Goal: Find specific page/section: Find specific page/section

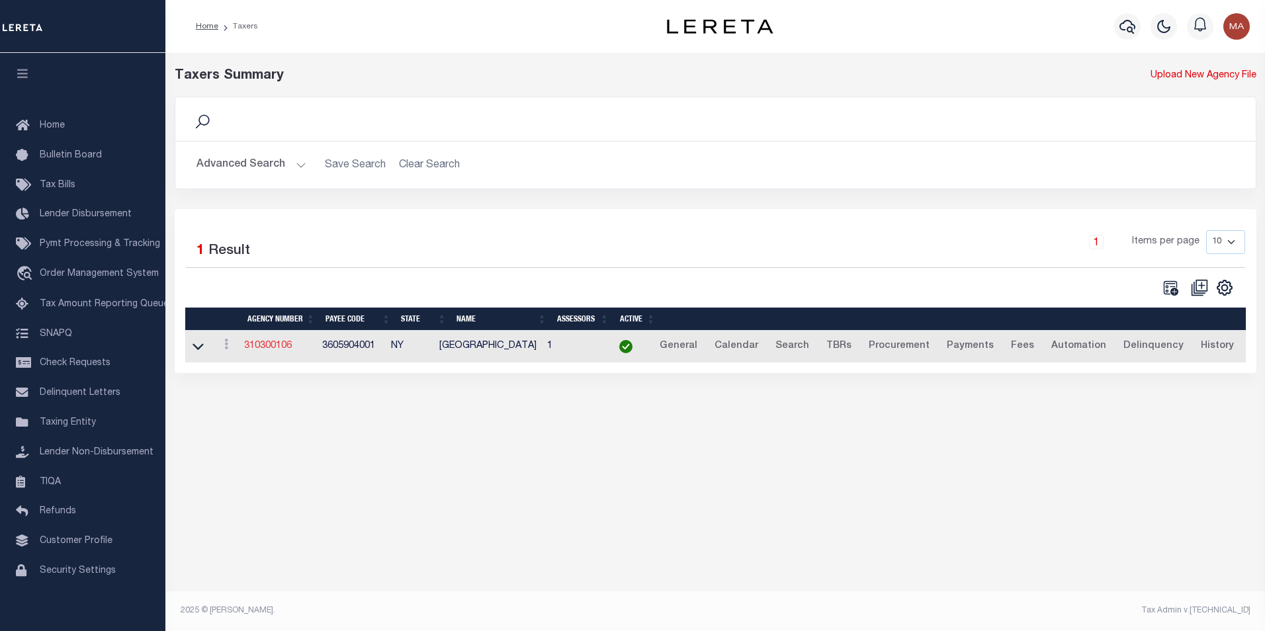
click at [272, 342] on link "310300106" at bounding box center [268, 345] width 48 height 9
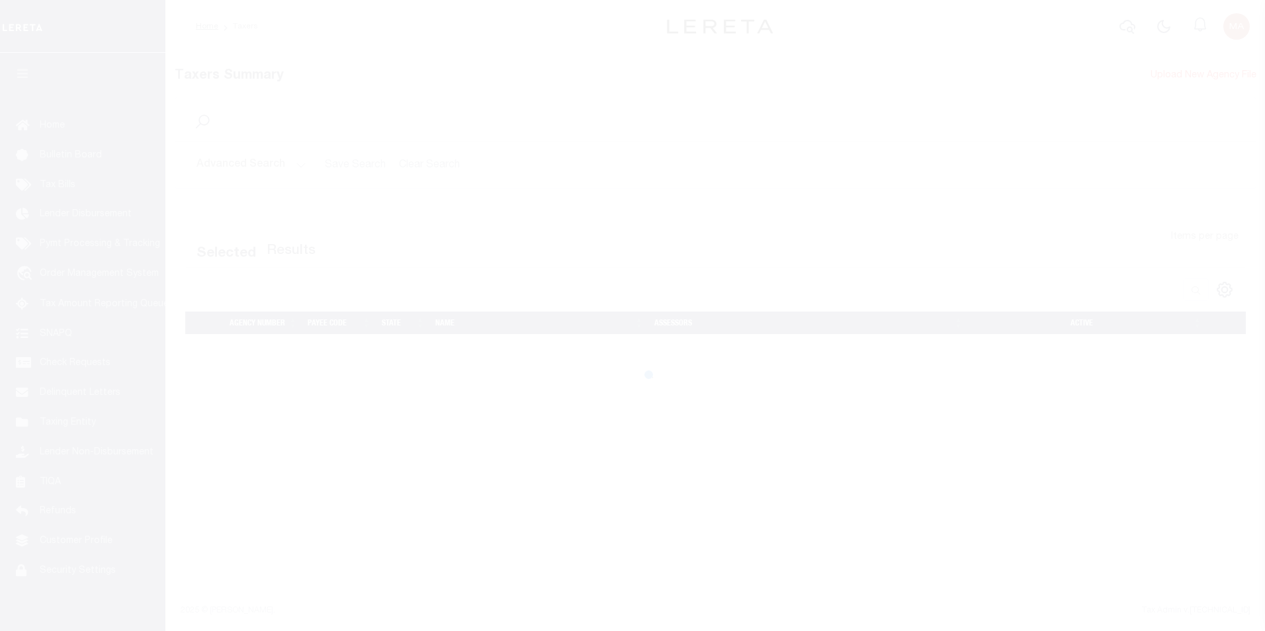
select select
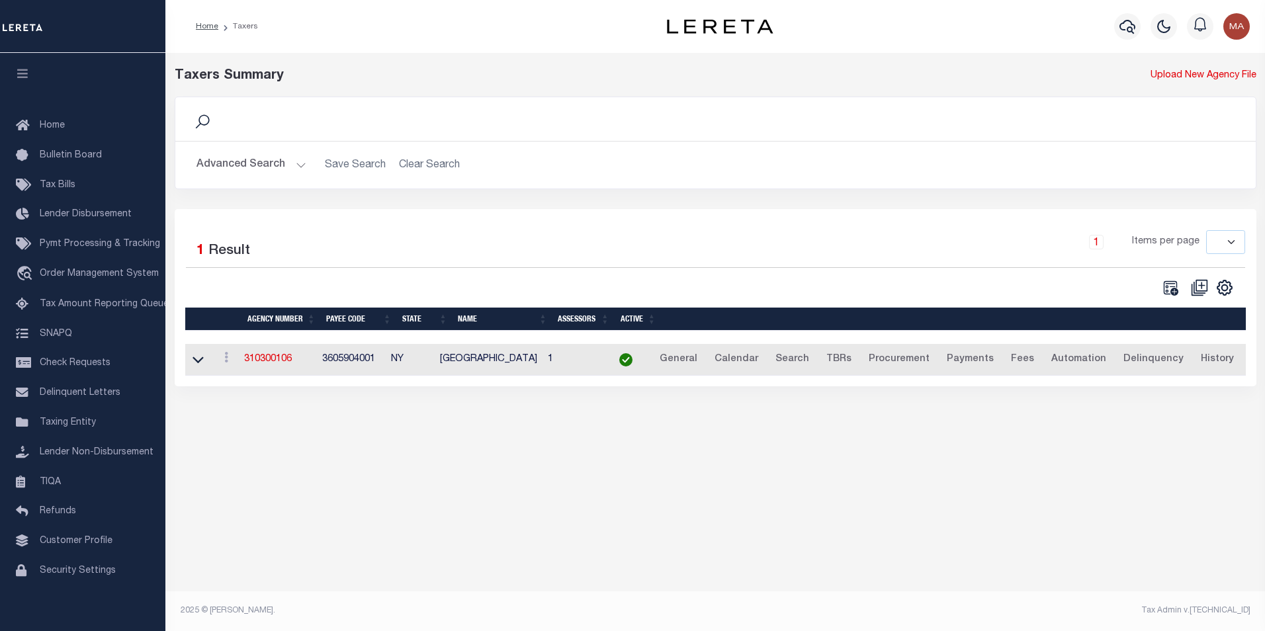
click at [299, 169] on button "Advanced Search" at bounding box center [252, 165] width 110 height 26
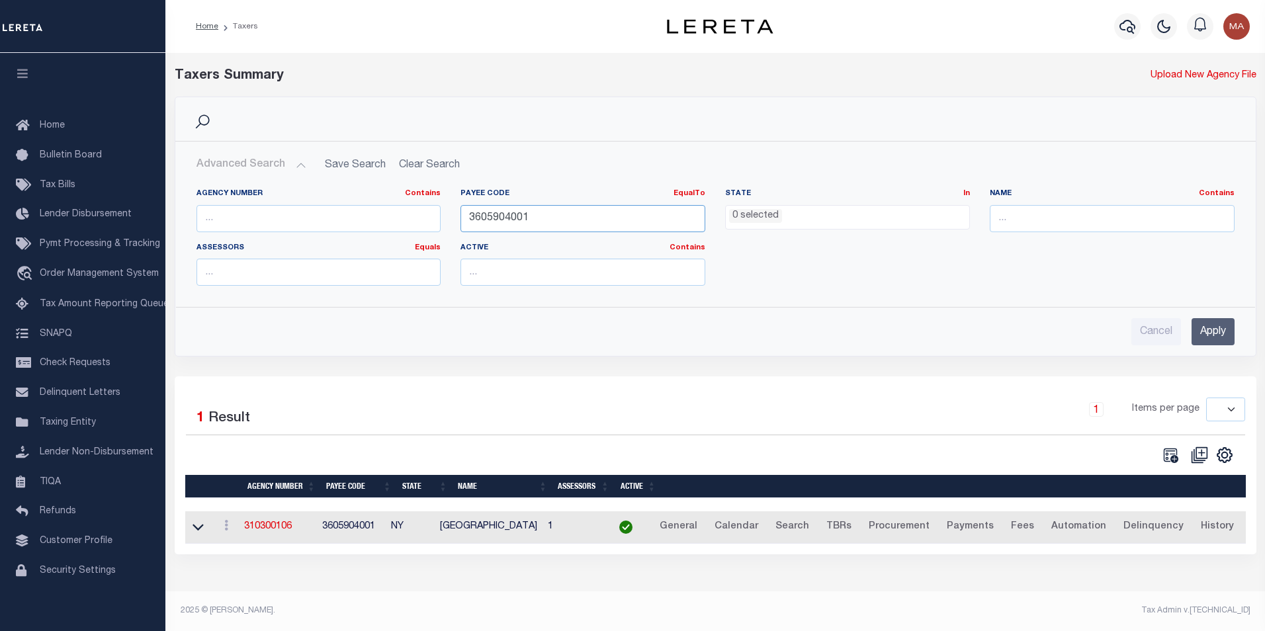
drag, startPoint x: 546, startPoint y: 222, endPoint x: 450, endPoint y: 223, distance: 95.9
click at [447, 224] on div "Agency Number Contains Contains Is Payee Code EqualTo Equals Is Not Equal To Is…" at bounding box center [716, 243] width 1058 height 108
click at [1209, 328] on input "Apply" at bounding box center [1213, 331] width 43 height 27
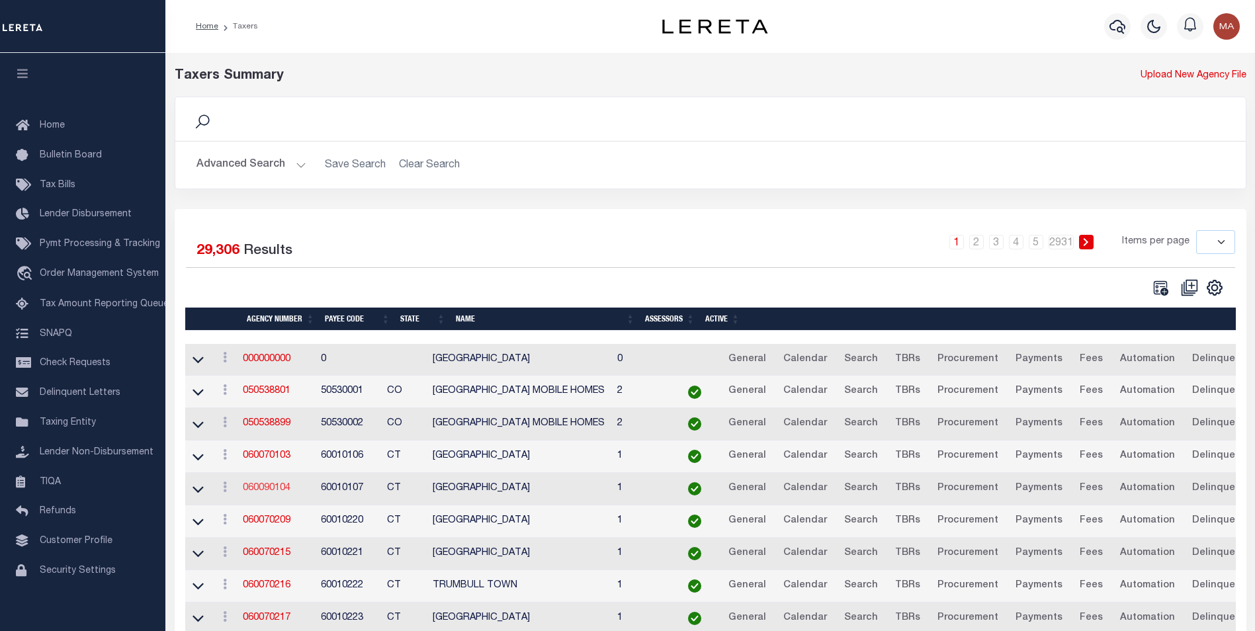
click at [261, 488] on link "060090104" at bounding box center [267, 488] width 48 height 9
